Goal: Find specific page/section: Find specific page/section

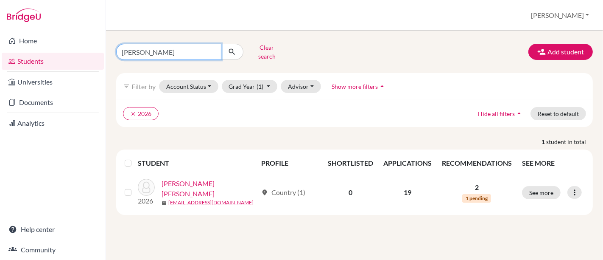
click at [154, 45] on input "[PERSON_NAME]" at bounding box center [168, 52] width 105 height 16
type input "b"
type input "[PERSON_NAME]"
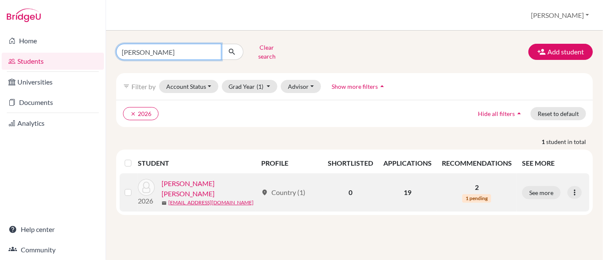
click button "submit" at bounding box center [232, 52] width 22 height 16
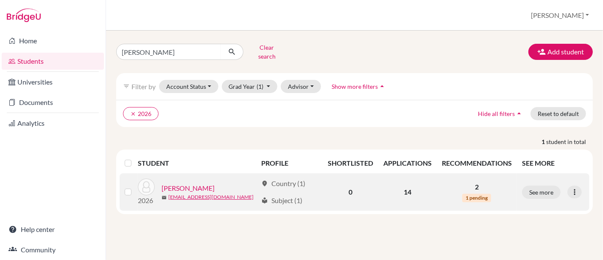
click at [186, 183] on link "[PERSON_NAME]" at bounding box center [188, 188] width 53 height 10
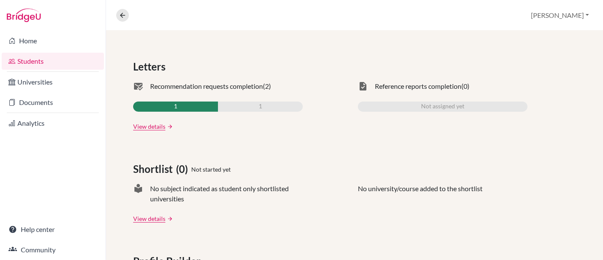
scroll to position [246, 0]
click at [151, 121] on link "View details" at bounding box center [149, 125] width 32 height 9
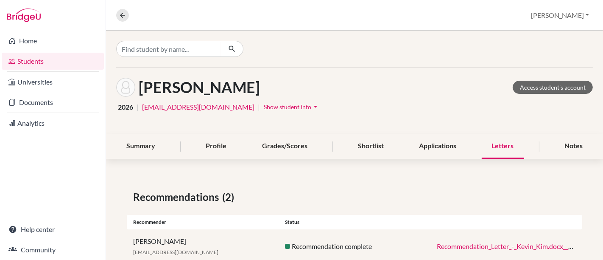
scroll to position [57, 0]
